Goal: Transaction & Acquisition: Book appointment/travel/reservation

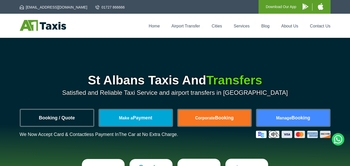
click at [72, 117] on link "Booking / Quote" at bounding box center [57, 118] width 72 height 16
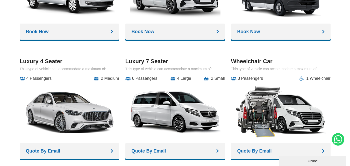
scroll to position [670, 0]
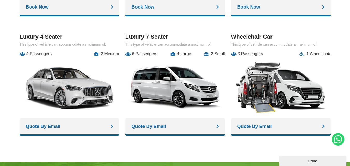
click at [262, 127] on link "Quote By Email" at bounding box center [280, 126] width 99 height 16
